Goal: Check status: Check status

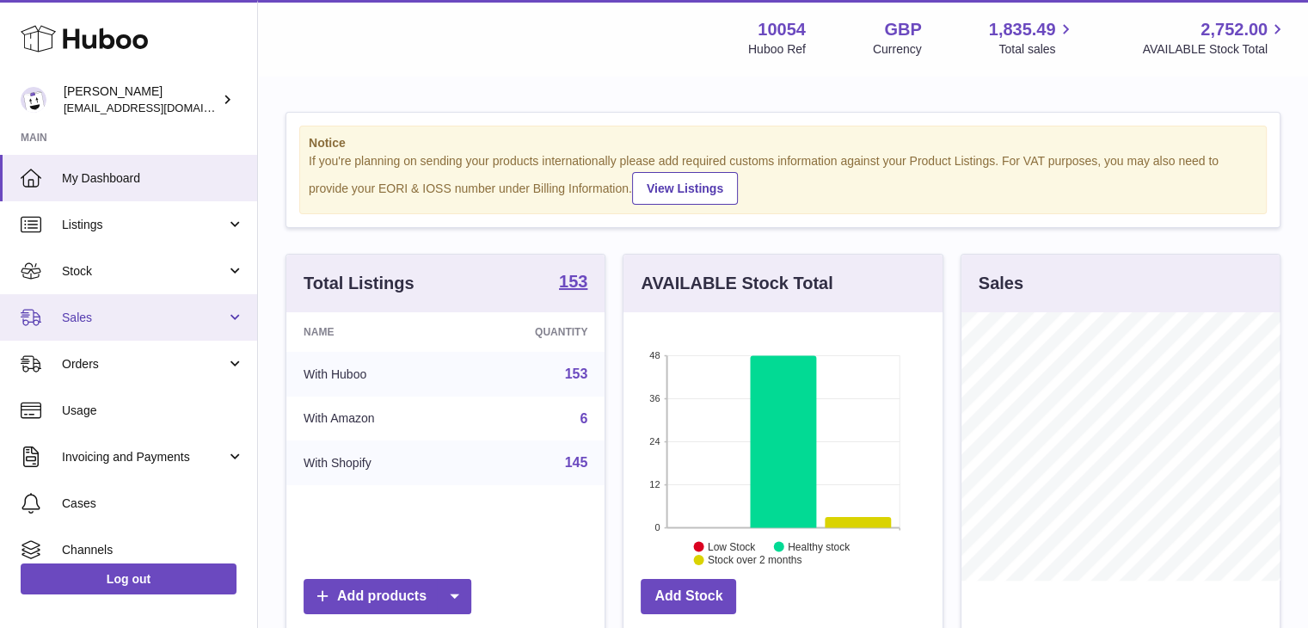
scroll to position [268, 322]
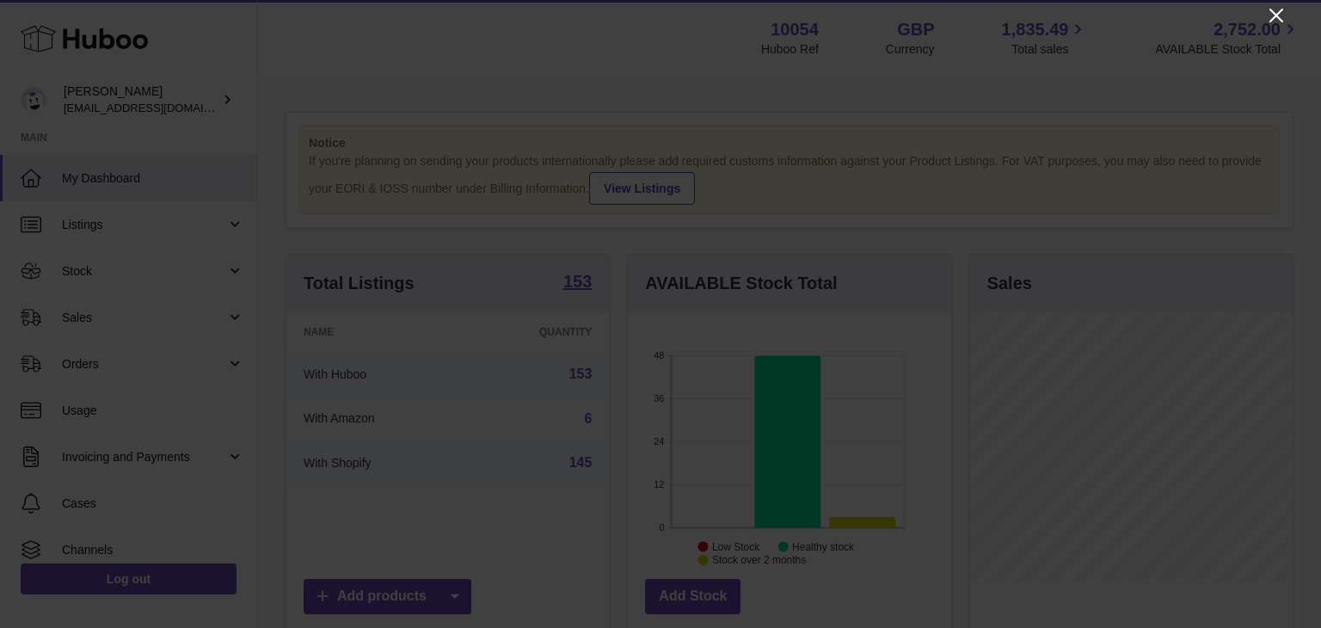
click at [1272, 17] on icon "Close" at bounding box center [1276, 15] width 21 height 21
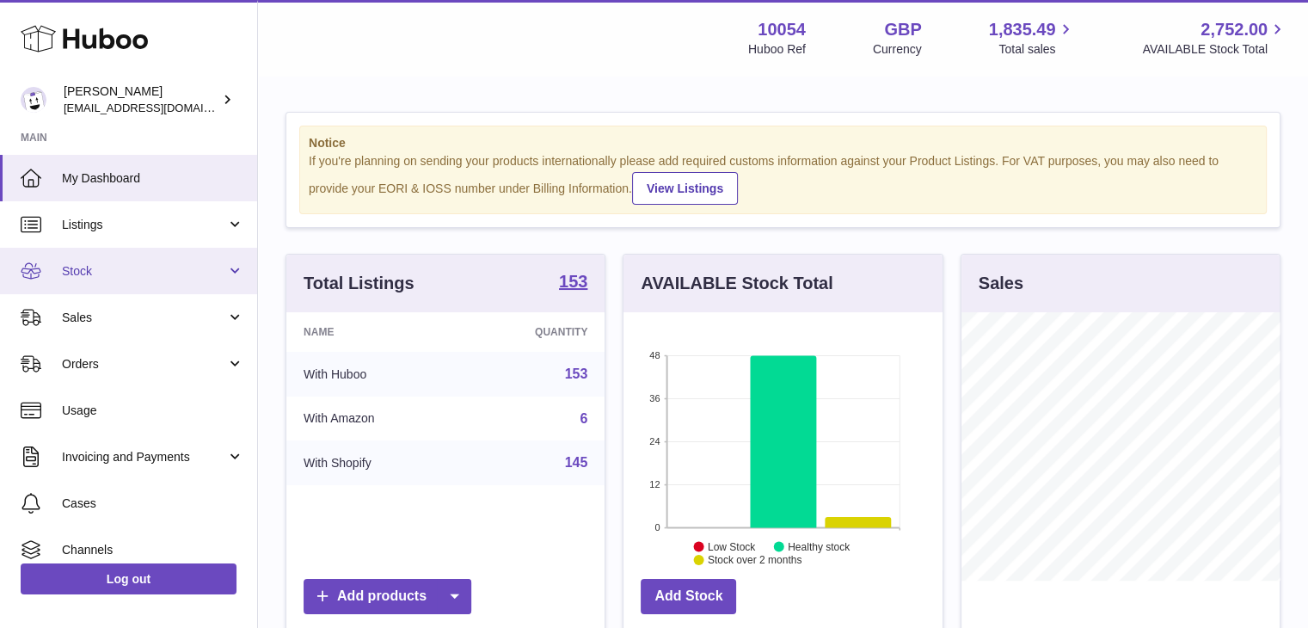
click at [131, 273] on span "Stock" at bounding box center [144, 271] width 164 height 16
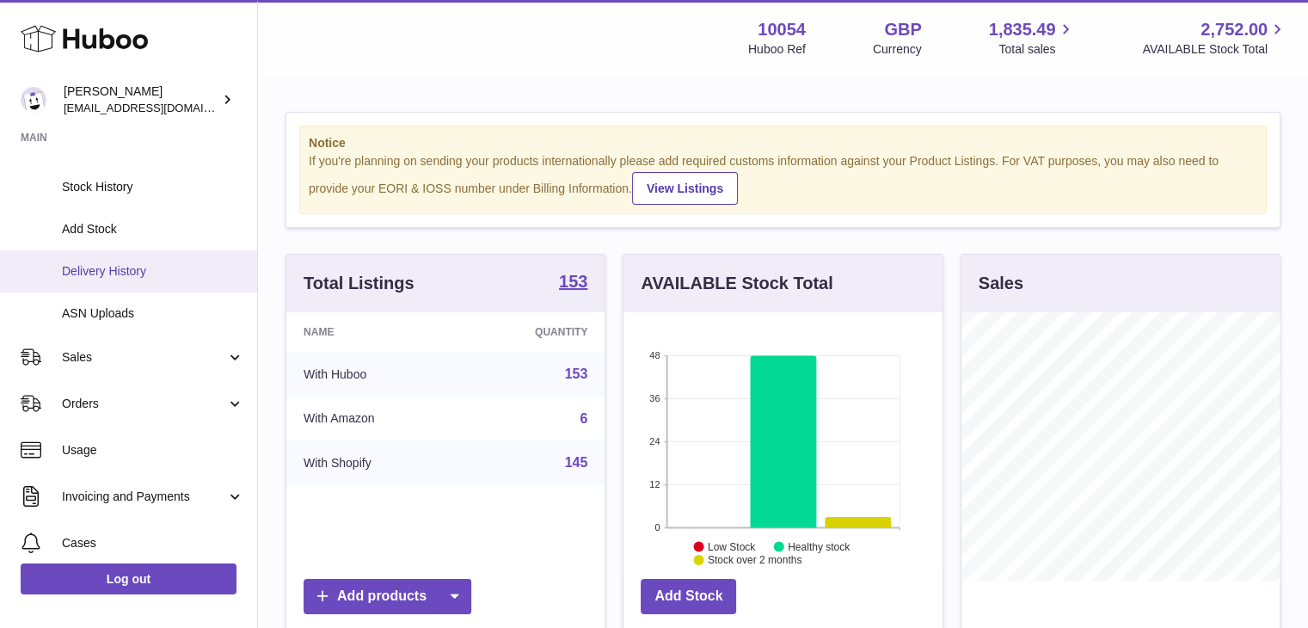
scroll to position [172, 0]
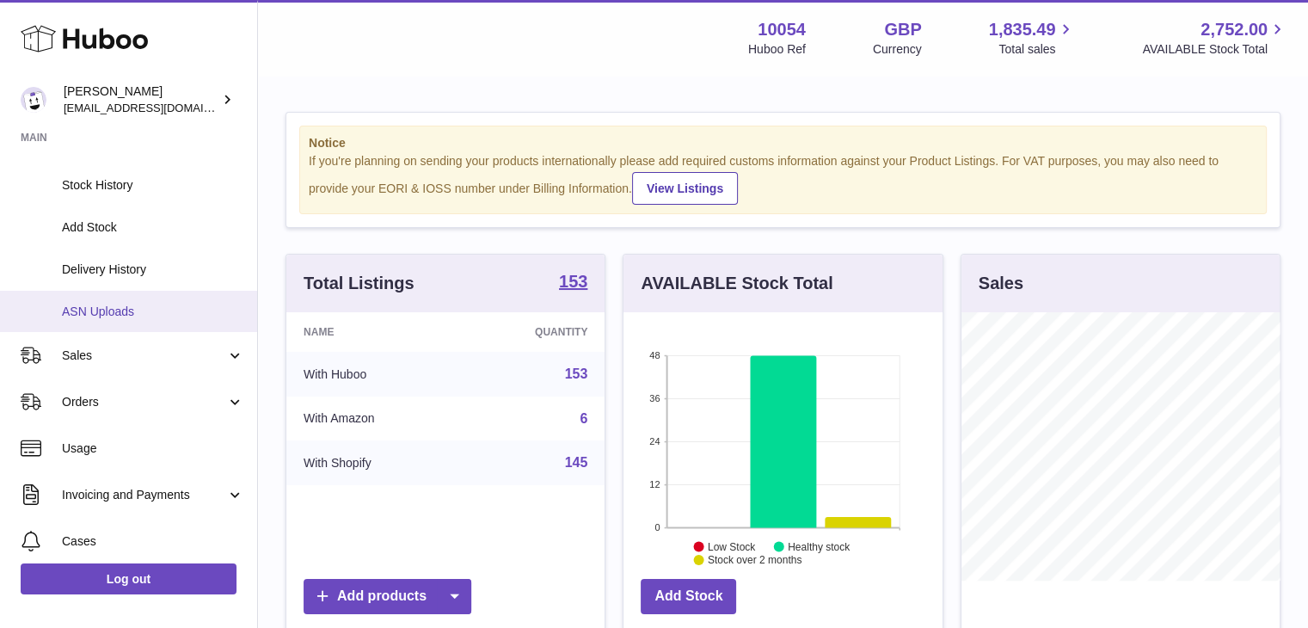
click at [115, 310] on span "ASN Uploads" at bounding box center [153, 311] width 182 height 16
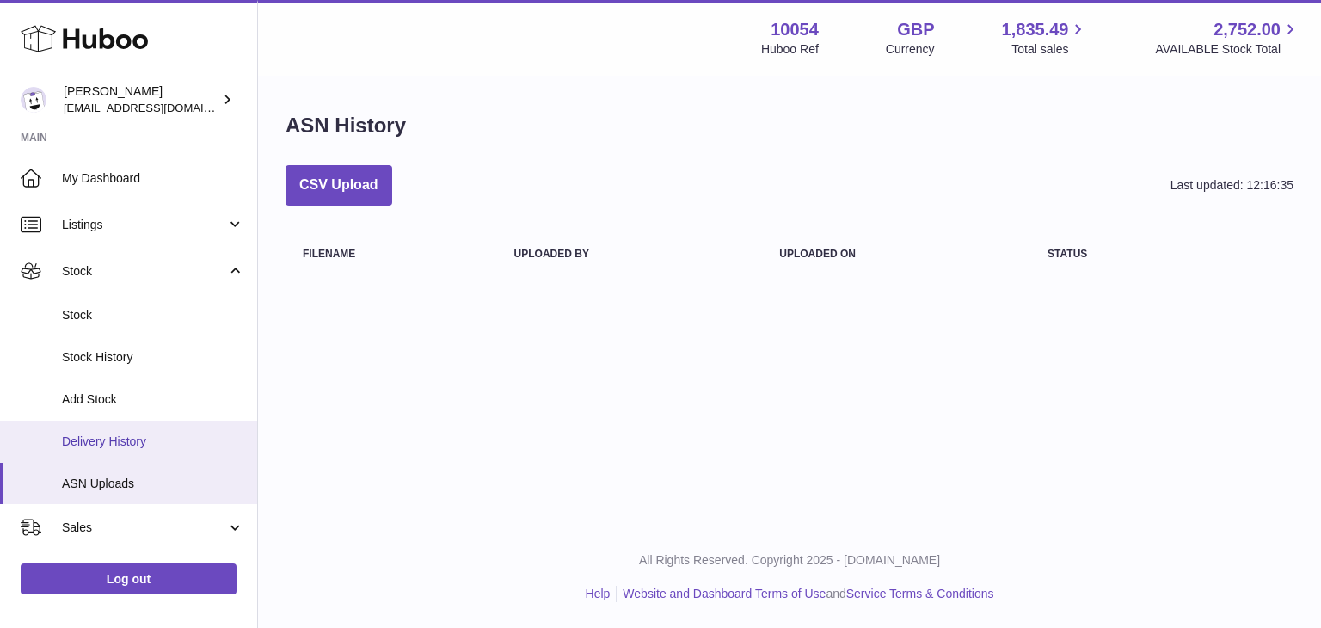
click at [159, 433] on span "Delivery History" at bounding box center [153, 441] width 182 height 16
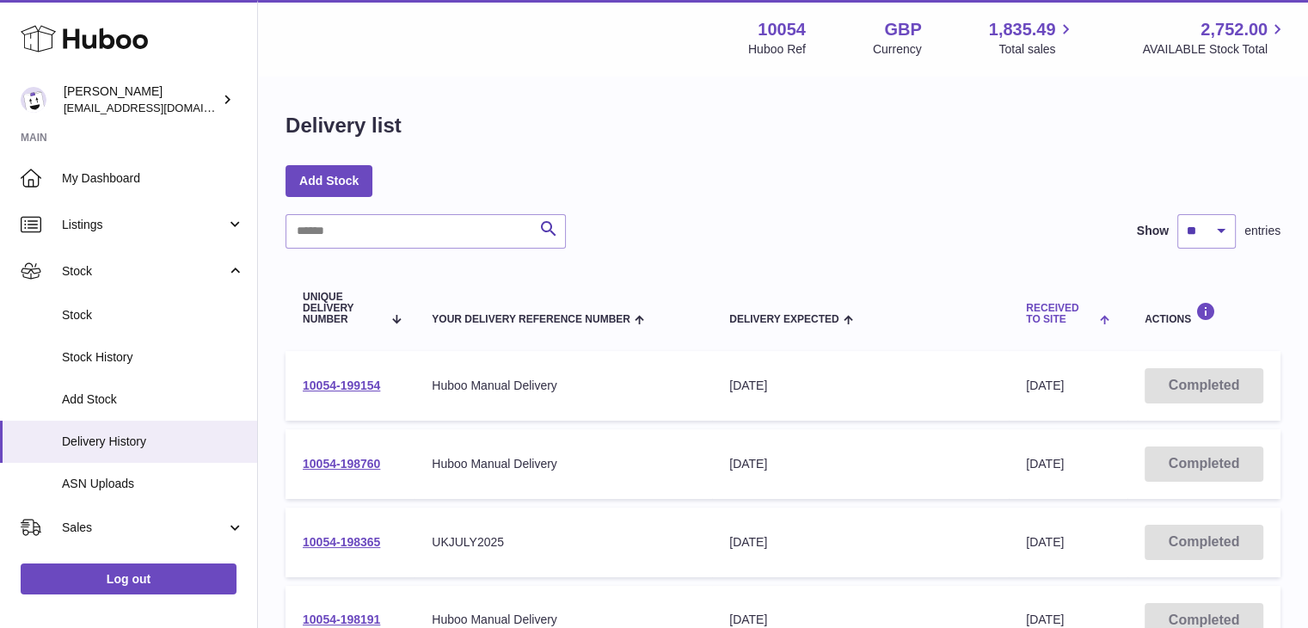
click at [1104, 314] on span at bounding box center [1102, 318] width 15 height 14
click at [857, 318] on span at bounding box center [852, 318] width 27 height 14
click at [839, 324] on span at bounding box center [846, 318] width 15 height 14
